Goal: Task Accomplishment & Management: Manage account settings

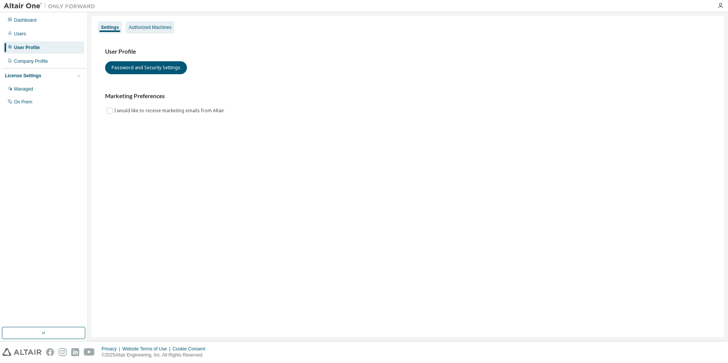
click at [160, 29] on div "Authorized Machines" at bounding box center [150, 27] width 43 height 6
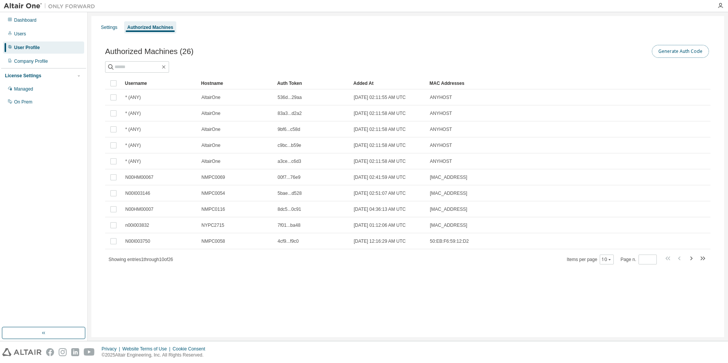
click at [696, 56] on button "Generate Auth Code" at bounding box center [680, 51] width 57 height 13
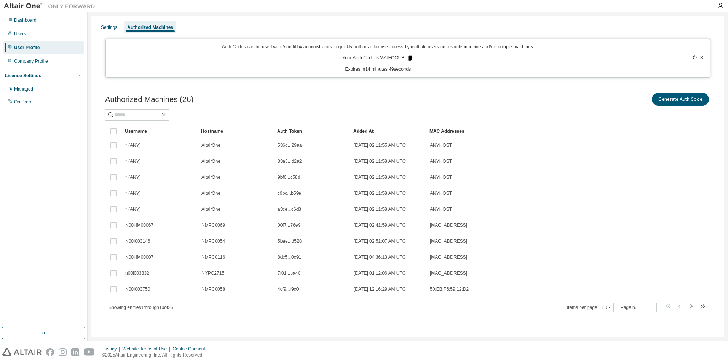
click at [409, 58] on icon at bounding box center [410, 58] width 4 height 5
click at [696, 56] on icon at bounding box center [695, 57] width 3 height 5
drag, startPoint x: 416, startPoint y: 57, endPoint x: 411, endPoint y: 56, distance: 5.0
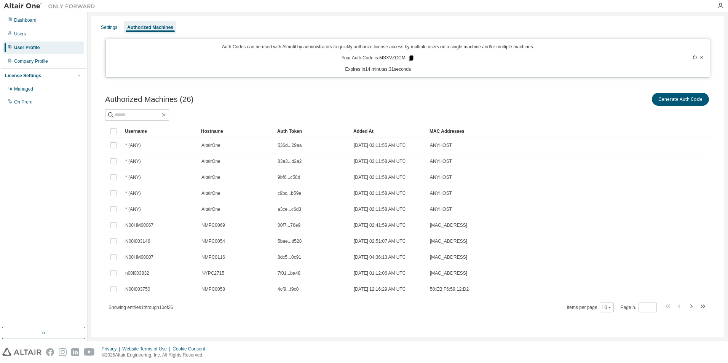
click at [411, 56] on icon at bounding box center [411, 58] width 4 height 5
click at [703, 56] on icon at bounding box center [702, 57] width 5 height 5
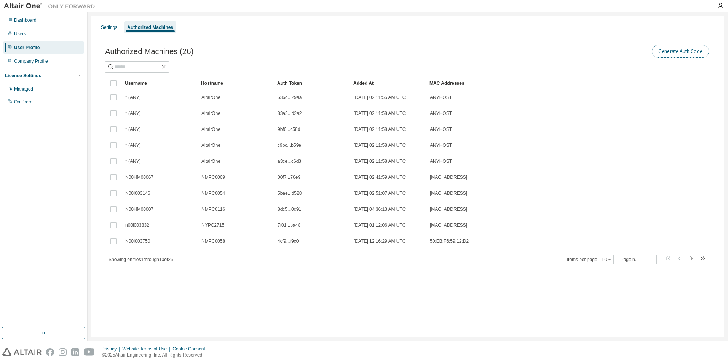
click at [699, 53] on button "Generate Auth Code" at bounding box center [680, 51] width 57 height 13
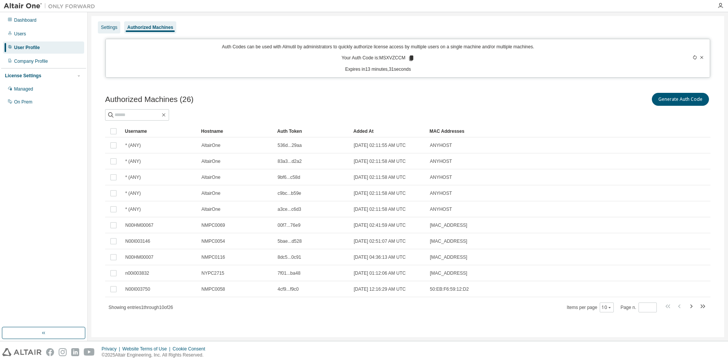
click at [106, 27] on div "Settings" at bounding box center [109, 27] width 16 height 6
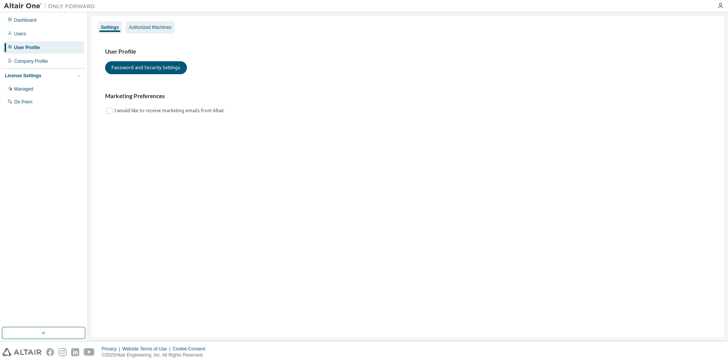
click at [162, 26] on div "Authorized Machines" at bounding box center [150, 27] width 43 height 6
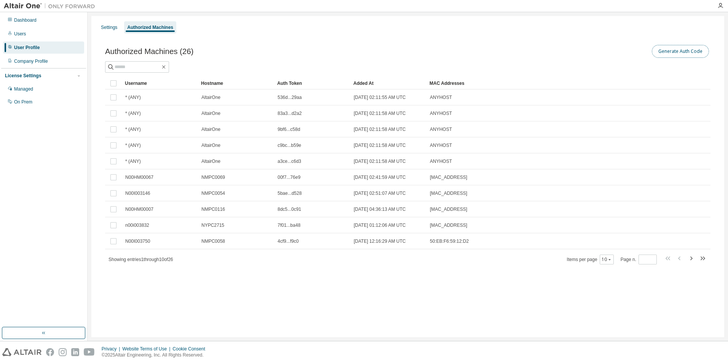
click at [698, 52] on button "Generate Auth Code" at bounding box center [680, 51] width 57 height 13
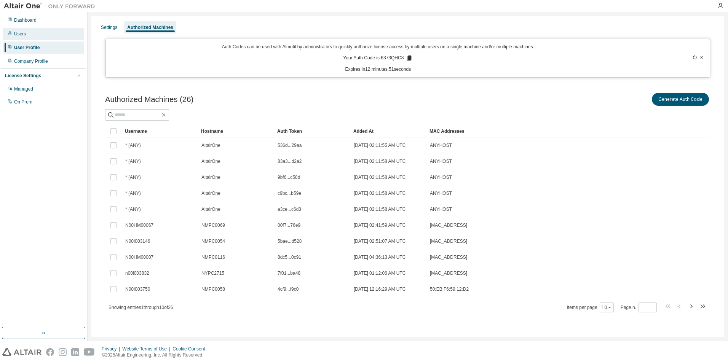
click at [40, 30] on div "Users" at bounding box center [43, 34] width 81 height 12
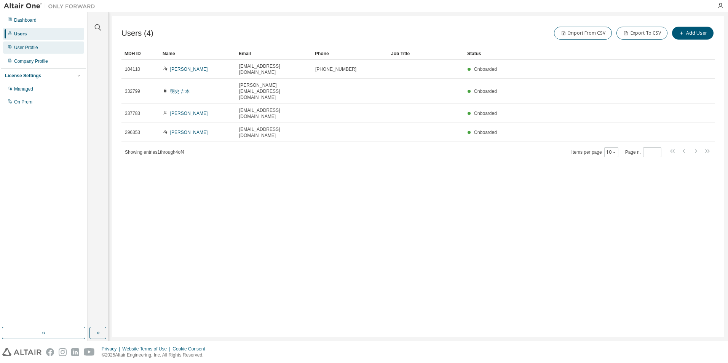
click at [36, 45] on div "User Profile" at bounding box center [26, 48] width 24 height 6
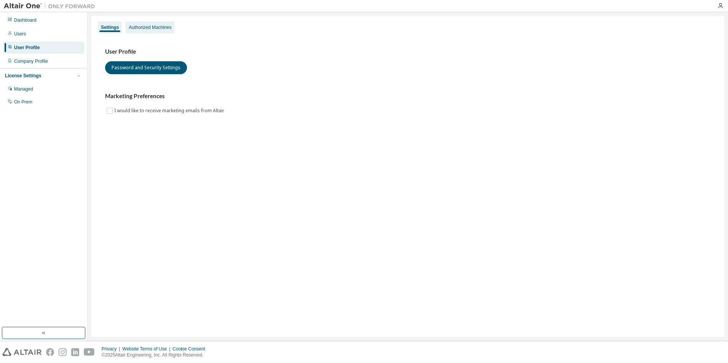
click at [160, 25] on div "Authorized Machines" at bounding box center [150, 27] width 43 height 6
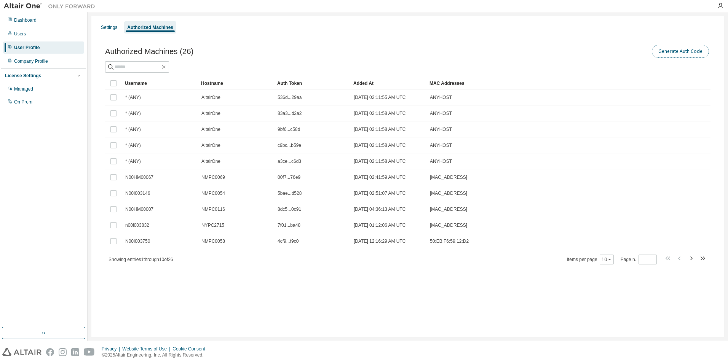
click at [706, 54] on button "Generate Auth Code" at bounding box center [680, 51] width 57 height 13
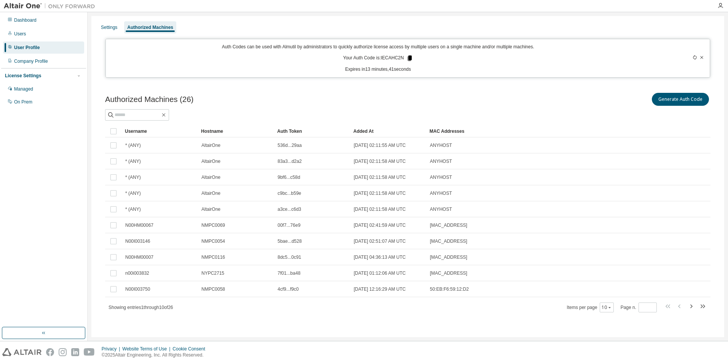
click at [410, 57] on icon at bounding box center [410, 58] width 4 height 5
click at [203, 130] on div "Hostname" at bounding box center [236, 131] width 70 height 12
click at [142, 115] on input "text" at bounding box center [138, 115] width 46 height 8
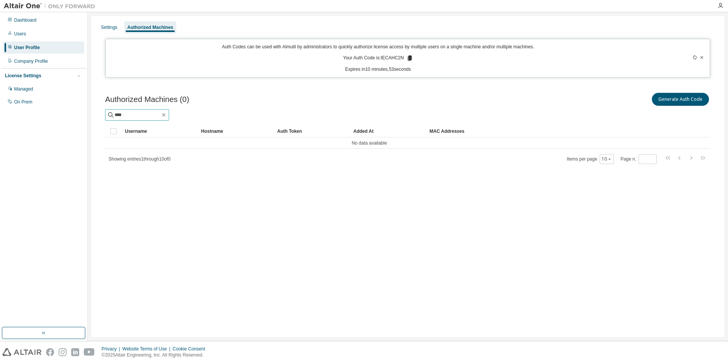
click at [142, 115] on input "****" at bounding box center [138, 115] width 46 height 8
type input "********"
click at [167, 116] on icon "button" at bounding box center [164, 115] width 6 height 6
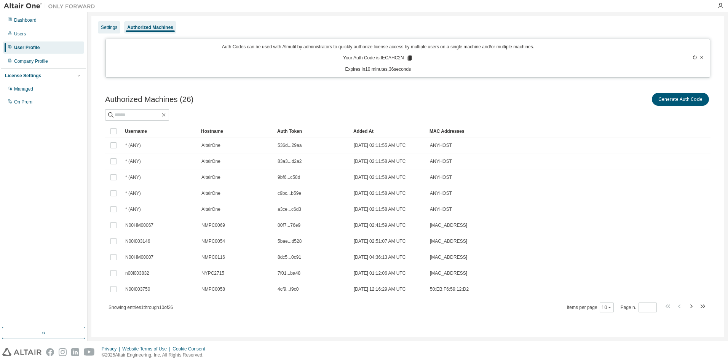
click at [111, 24] on div "Settings" at bounding box center [109, 27] width 22 height 12
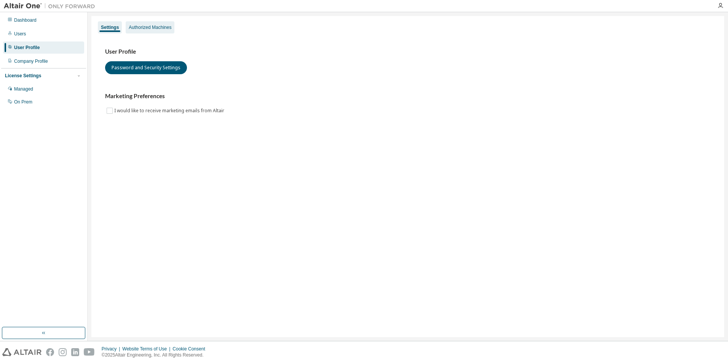
click at [154, 26] on div "Authorized Machines" at bounding box center [150, 27] width 43 height 6
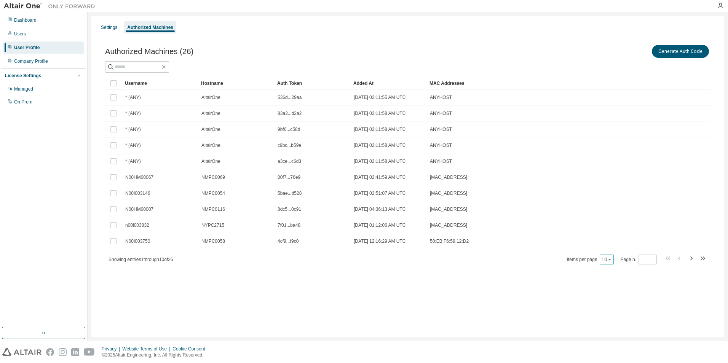
click at [606, 255] on div "10" at bounding box center [607, 260] width 14 height 10
click at [606, 259] on button "10" at bounding box center [607, 260] width 10 height 6
click at [624, 303] on div "100" at bounding box center [631, 306] width 61 height 9
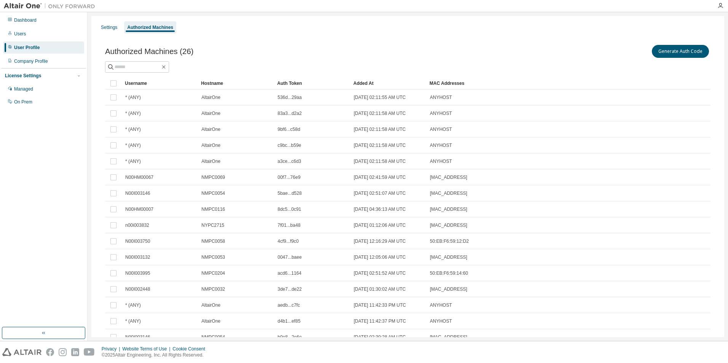
click at [212, 80] on div "Hostname" at bounding box center [236, 83] width 70 height 12
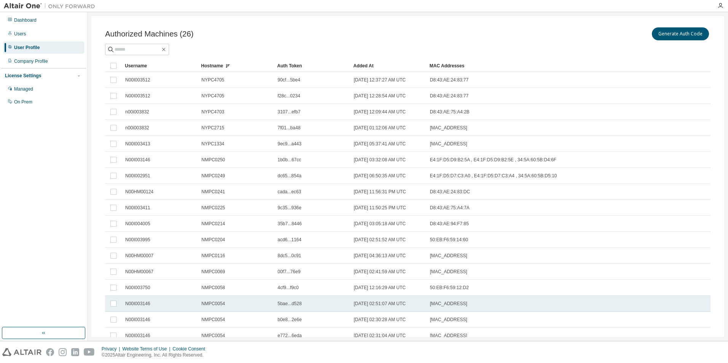
scroll to position [56, 0]
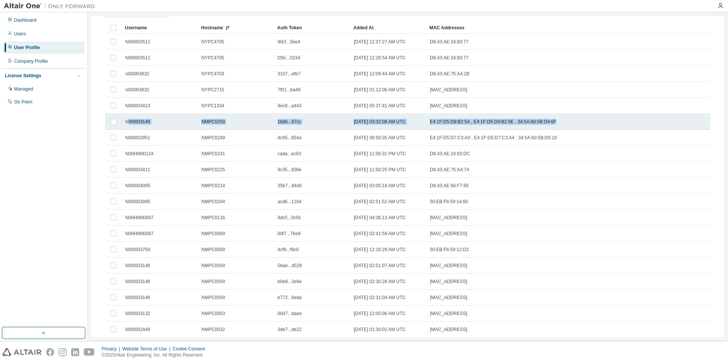
drag, startPoint x: 551, startPoint y: 122, endPoint x: 129, endPoint y: 126, distance: 422.1
click at [129, 126] on tr "N00I003146 NMPC0250 1b0b...67cc [DATE] 03:32:08 AM UTC E4:1F:D5:D9:B2:5A , E4:1…" at bounding box center [408, 122] width 606 height 16
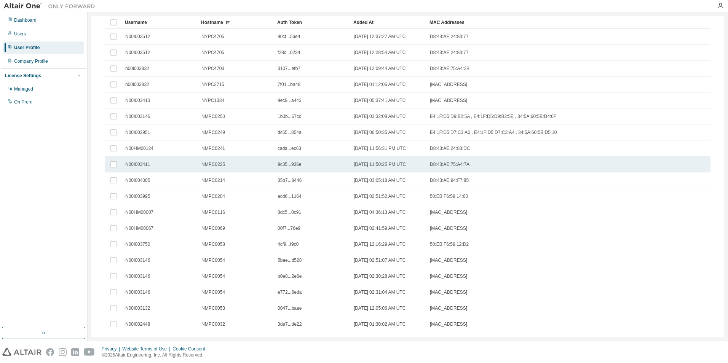
scroll to position [0, 0]
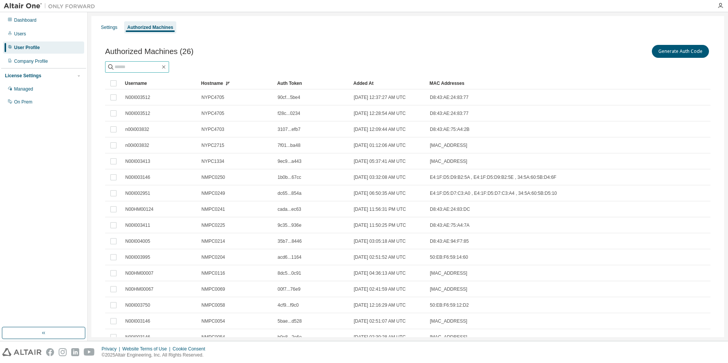
click at [124, 66] on input "text" at bounding box center [138, 67] width 46 height 8
type input "****"
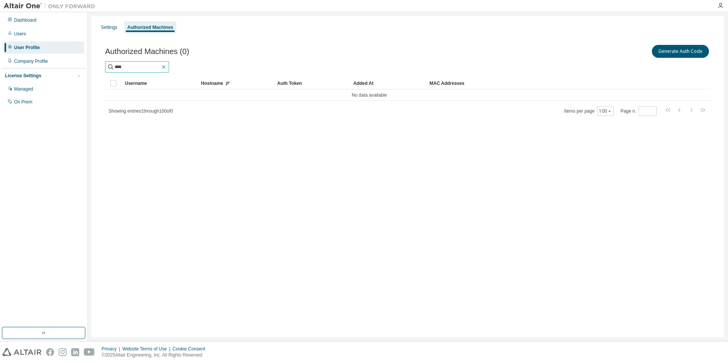
click at [167, 68] on icon "button" at bounding box center [164, 67] width 6 height 6
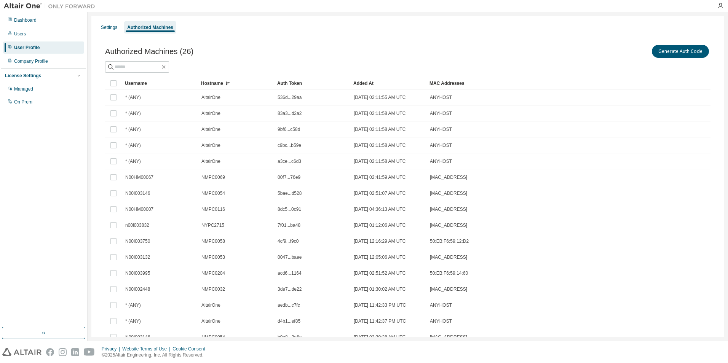
click at [139, 85] on div "Username" at bounding box center [160, 83] width 70 height 12
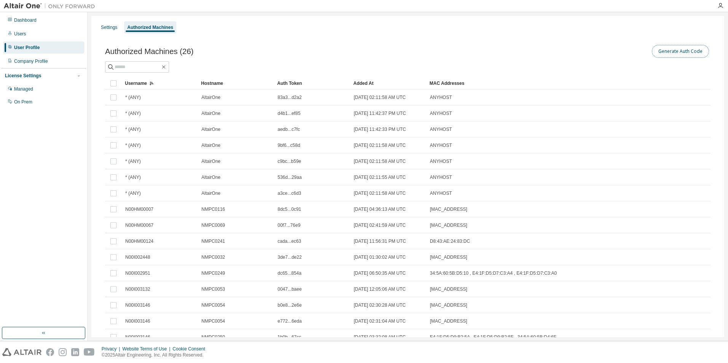
click at [668, 49] on button "Generate Auth Code" at bounding box center [680, 51] width 57 height 13
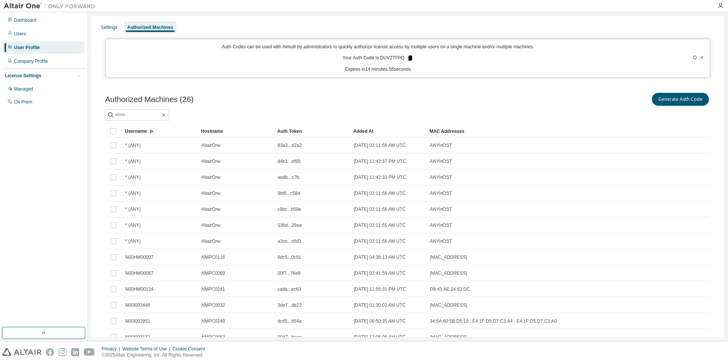
click at [408, 61] on icon at bounding box center [410, 58] width 7 height 7
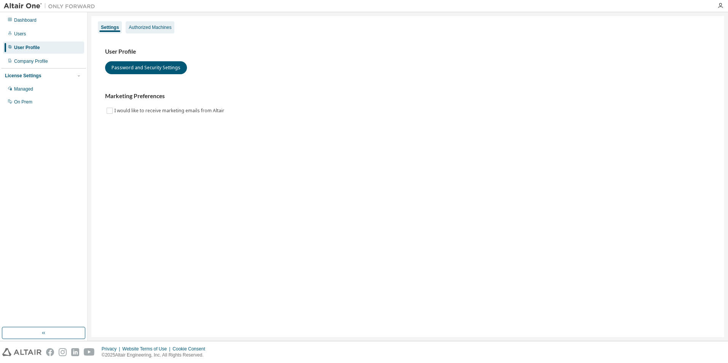
click at [152, 24] on div "Authorized Machines" at bounding box center [150, 27] width 43 height 6
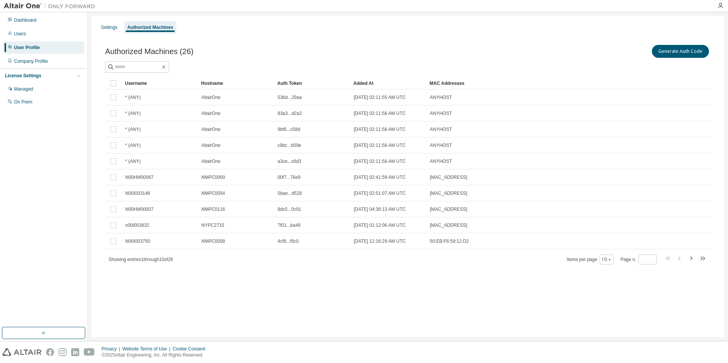
click at [139, 83] on div "Username" at bounding box center [160, 83] width 70 height 12
click at [610, 260] on icon "button" at bounding box center [610, 259] width 5 height 5
click at [611, 294] on div "50" at bounding box center [631, 297] width 61 height 9
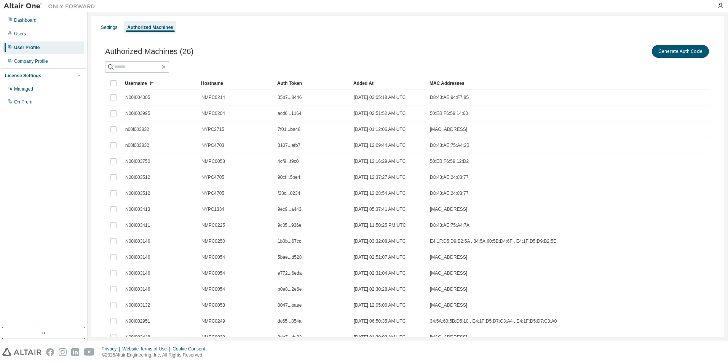
click at [219, 86] on div "Hostname" at bounding box center [236, 83] width 70 height 12
click at [111, 29] on div "Settings" at bounding box center [109, 27] width 16 height 6
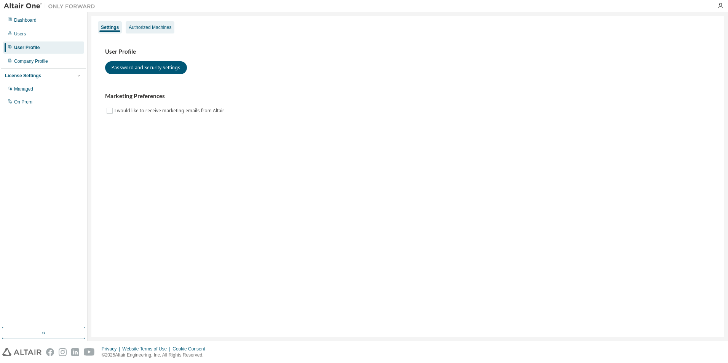
click at [139, 26] on div "Authorized Machines" at bounding box center [150, 27] width 43 height 6
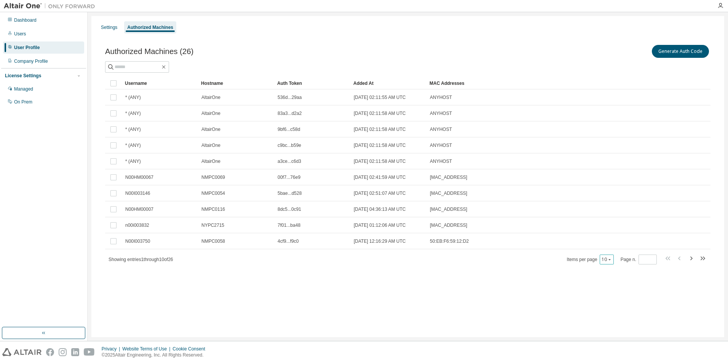
click at [606, 261] on button "10" at bounding box center [607, 260] width 10 height 6
click at [611, 292] on div "30" at bounding box center [631, 288] width 61 height 9
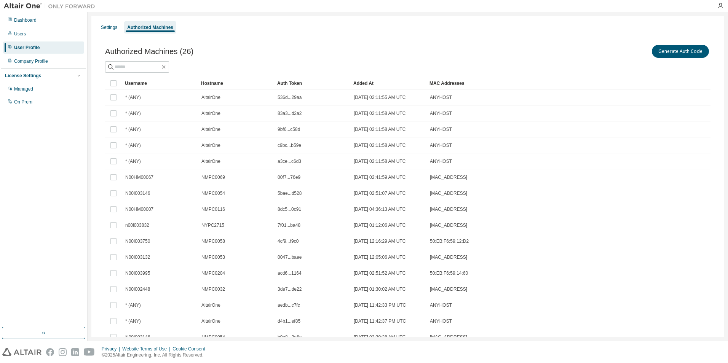
click at [128, 82] on div "Username" at bounding box center [160, 83] width 70 height 12
